Goal: Check status: Check status

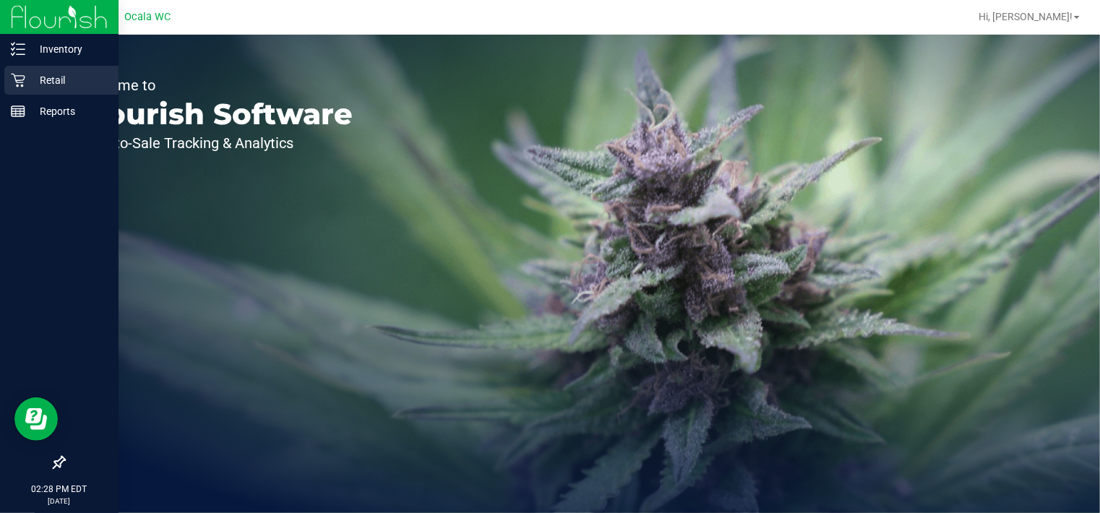
click at [28, 82] on p "Retail" at bounding box center [68, 80] width 87 height 17
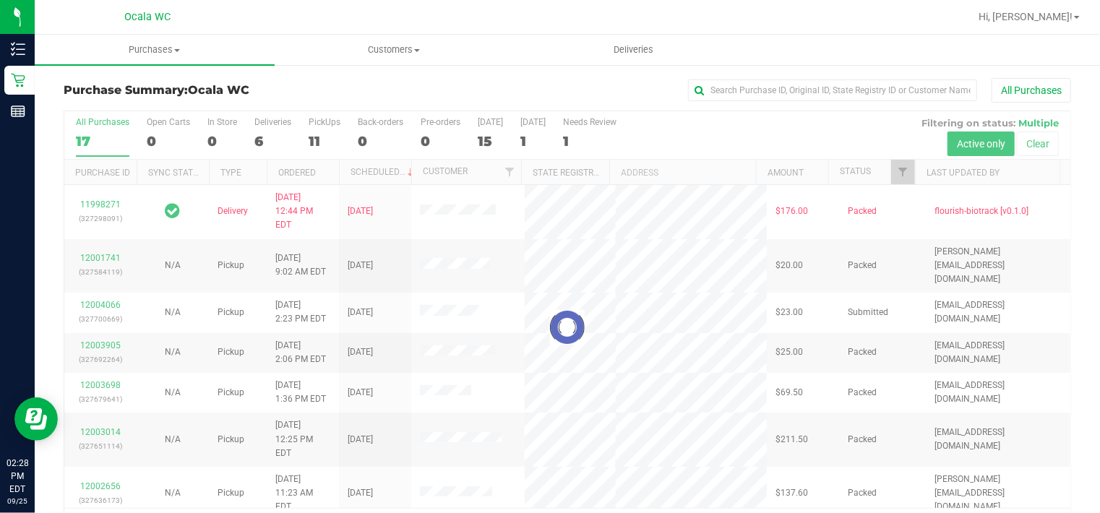
click at [262, 133] on div at bounding box center [567, 327] width 1006 height 432
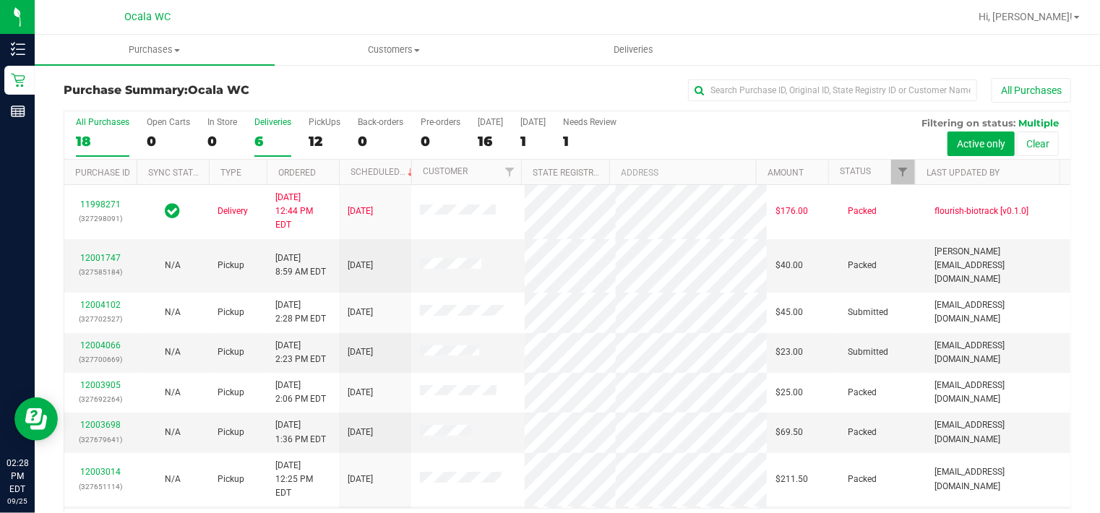
click at [263, 142] on div "6" at bounding box center [273, 141] width 37 height 17
click at [0, 0] on input "Deliveries 6" at bounding box center [0, 0] width 0 height 0
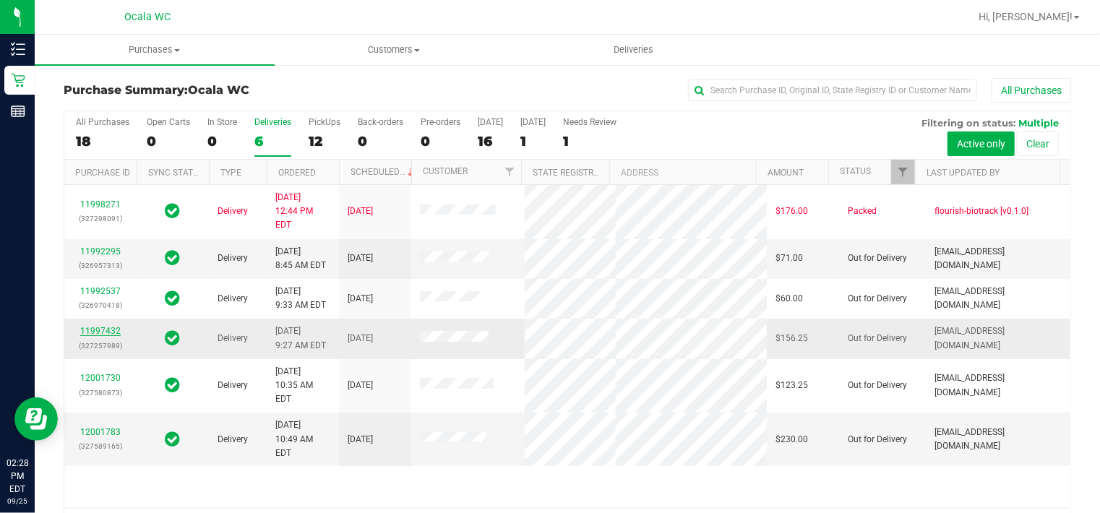
click at [106, 326] on link "11997432" at bounding box center [100, 331] width 40 height 10
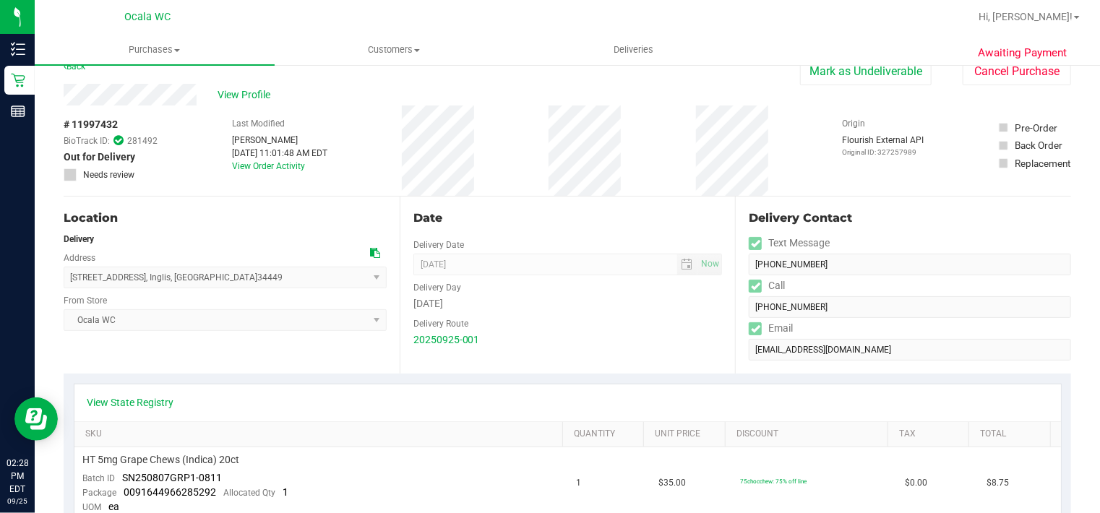
scroll to position [20, 0]
click at [269, 163] on link "View Order Activity" at bounding box center [268, 166] width 73 height 10
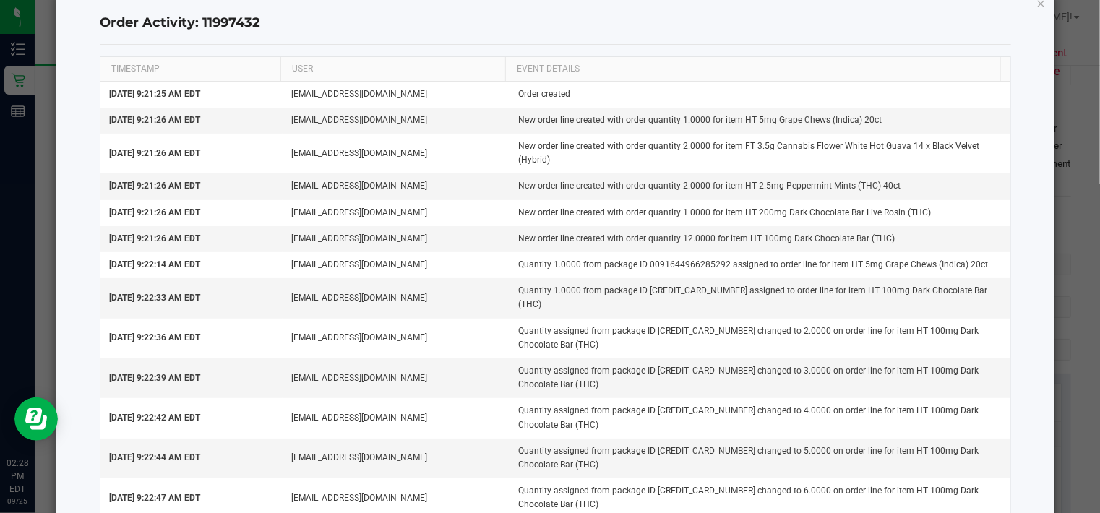
scroll to position [0, 0]
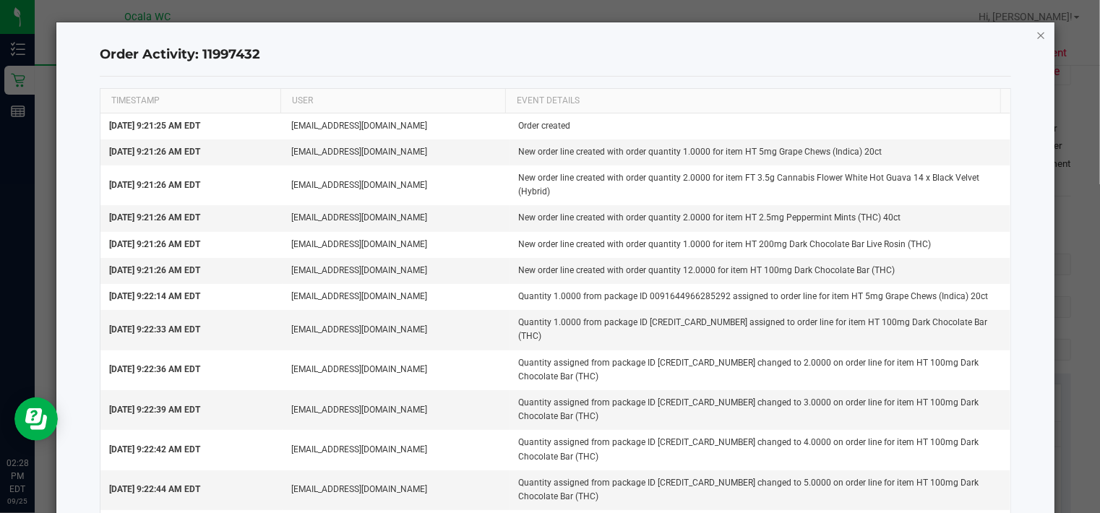
click at [1037, 35] on icon "button" at bounding box center [1042, 34] width 10 height 17
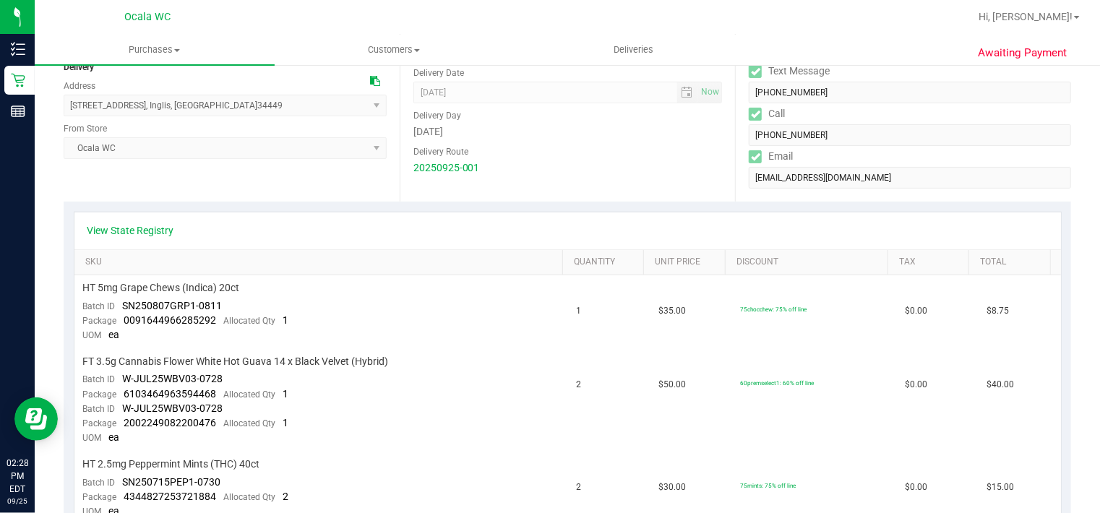
scroll to position [193, 0]
